Goal: Task Accomplishment & Management: Manage account settings

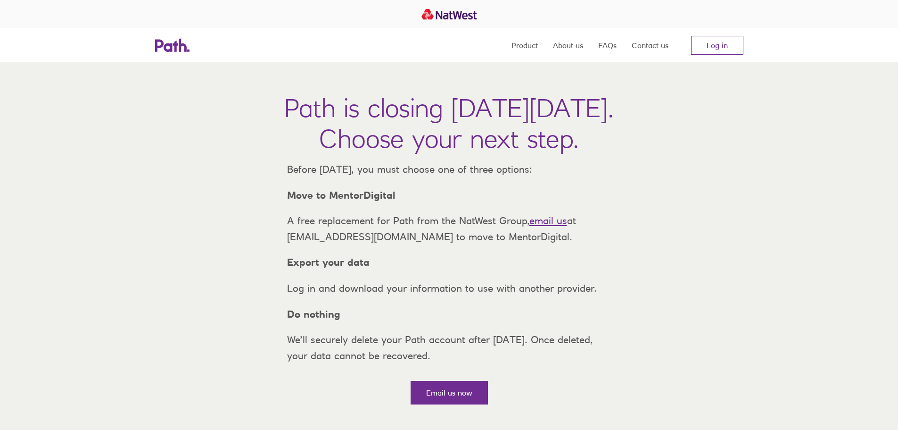
click at [705, 35] on nav "Product About us FAQs Contact us Log in" at bounding box center [628, 45] width 232 height 34
click at [716, 51] on link "Log in" at bounding box center [717, 45] width 52 height 19
click at [715, 41] on link "Log in" at bounding box center [717, 45] width 52 height 19
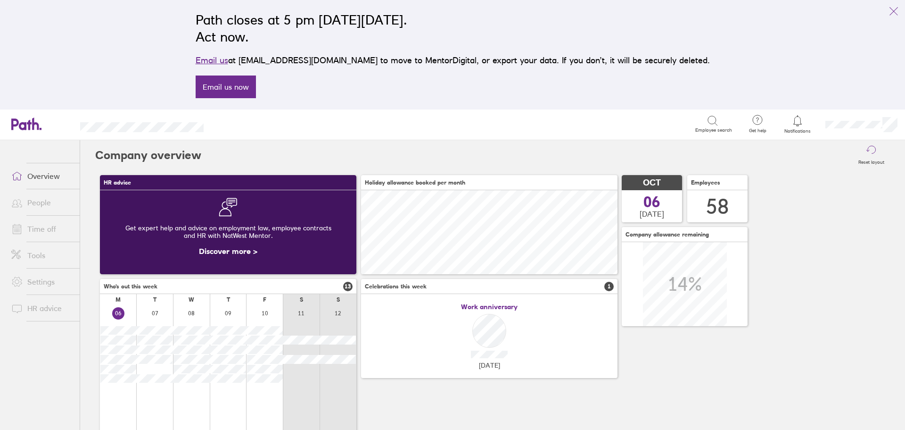
click at [33, 230] on link "Time off" at bounding box center [42, 228] width 76 height 19
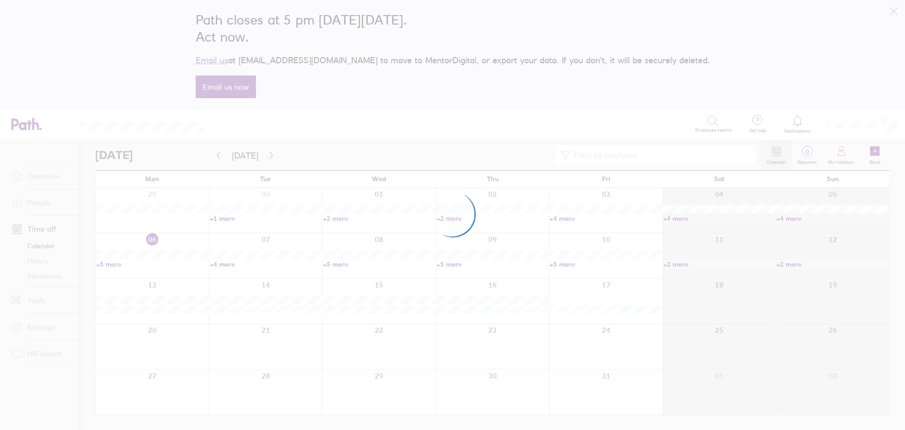
click at [44, 275] on div at bounding box center [452, 215] width 905 height 430
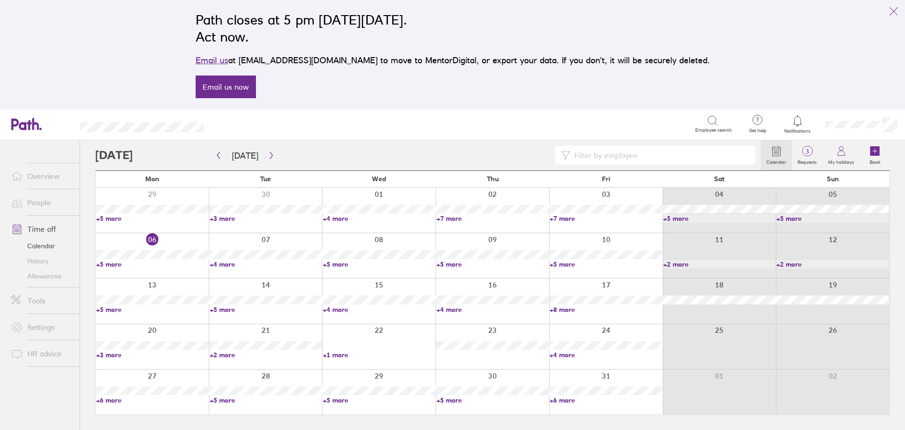
click at [38, 279] on link "Allowances" at bounding box center [42, 275] width 76 height 15
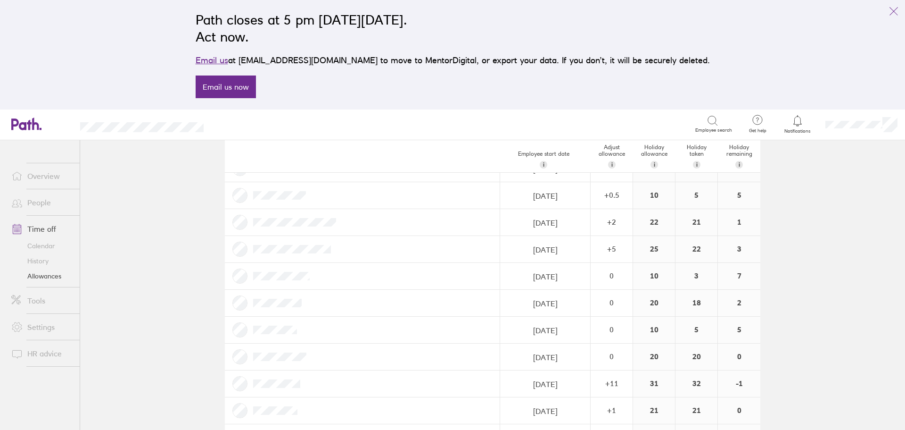
scroll to position [47, 0]
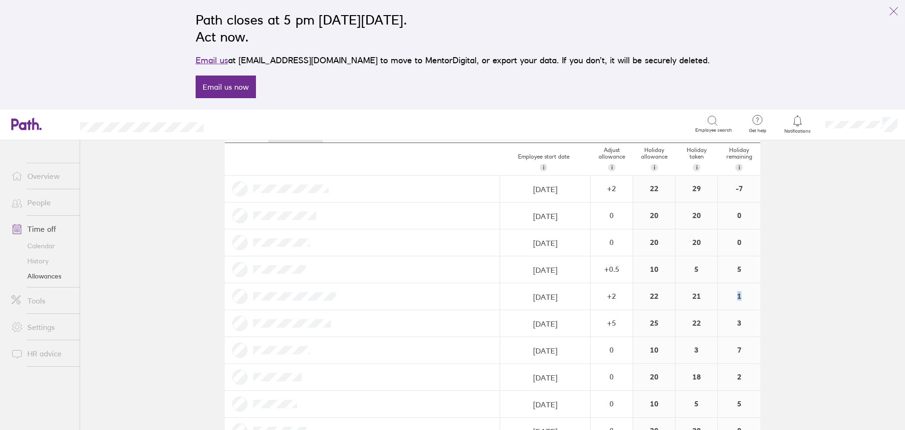
click at [704, 298] on div "[DATE] Navigate forward to interact with the calendar and select a date. Press …" at bounding box center [493, 296] width 536 height 27
click at [742, 303] on div "1" at bounding box center [739, 296] width 42 height 26
click at [41, 228] on link "Time off" at bounding box center [42, 228] width 76 height 19
